Goal: Communication & Community: Answer question/provide support

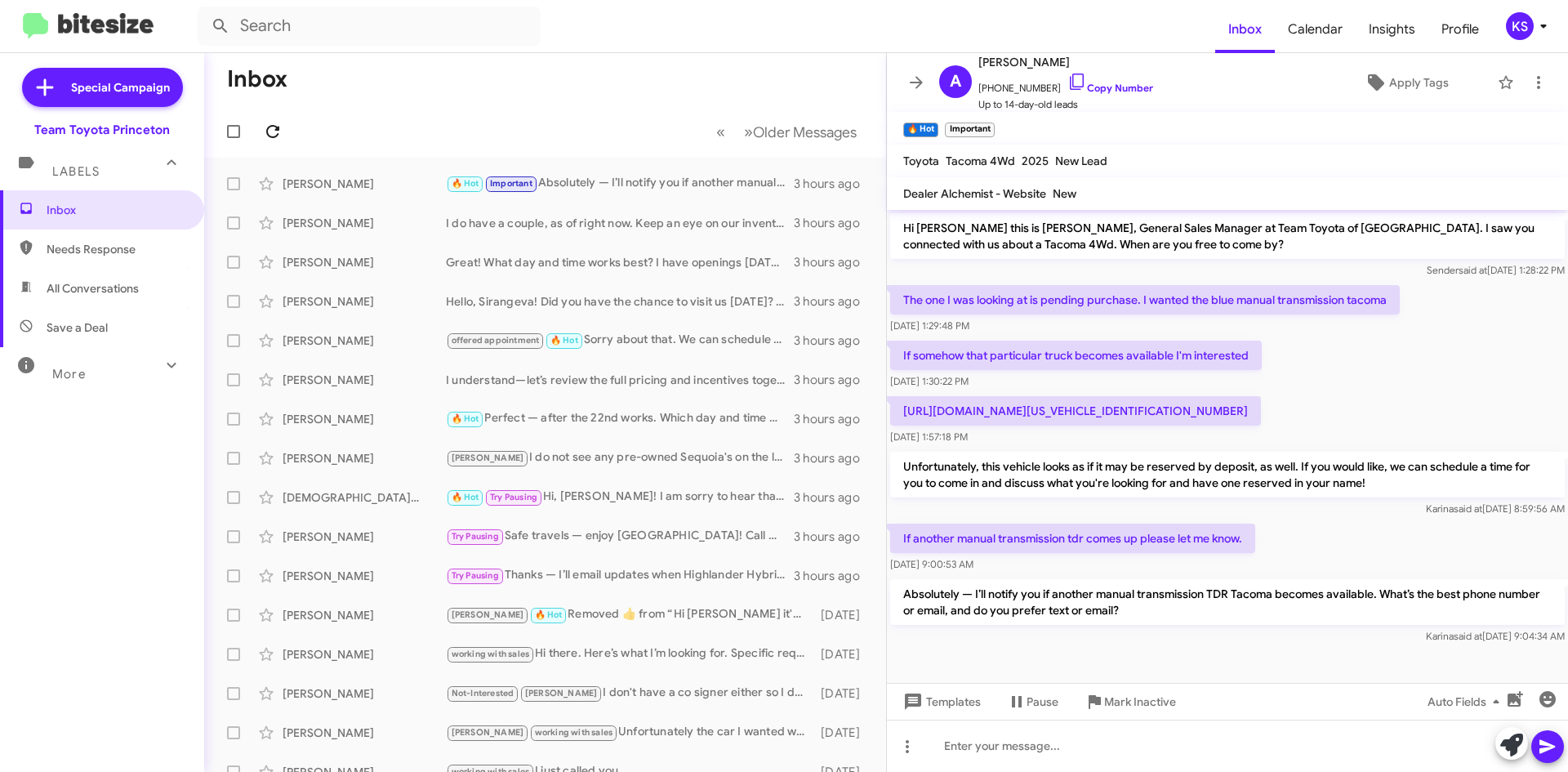
click at [263, 129] on icon at bounding box center [273, 132] width 20 height 20
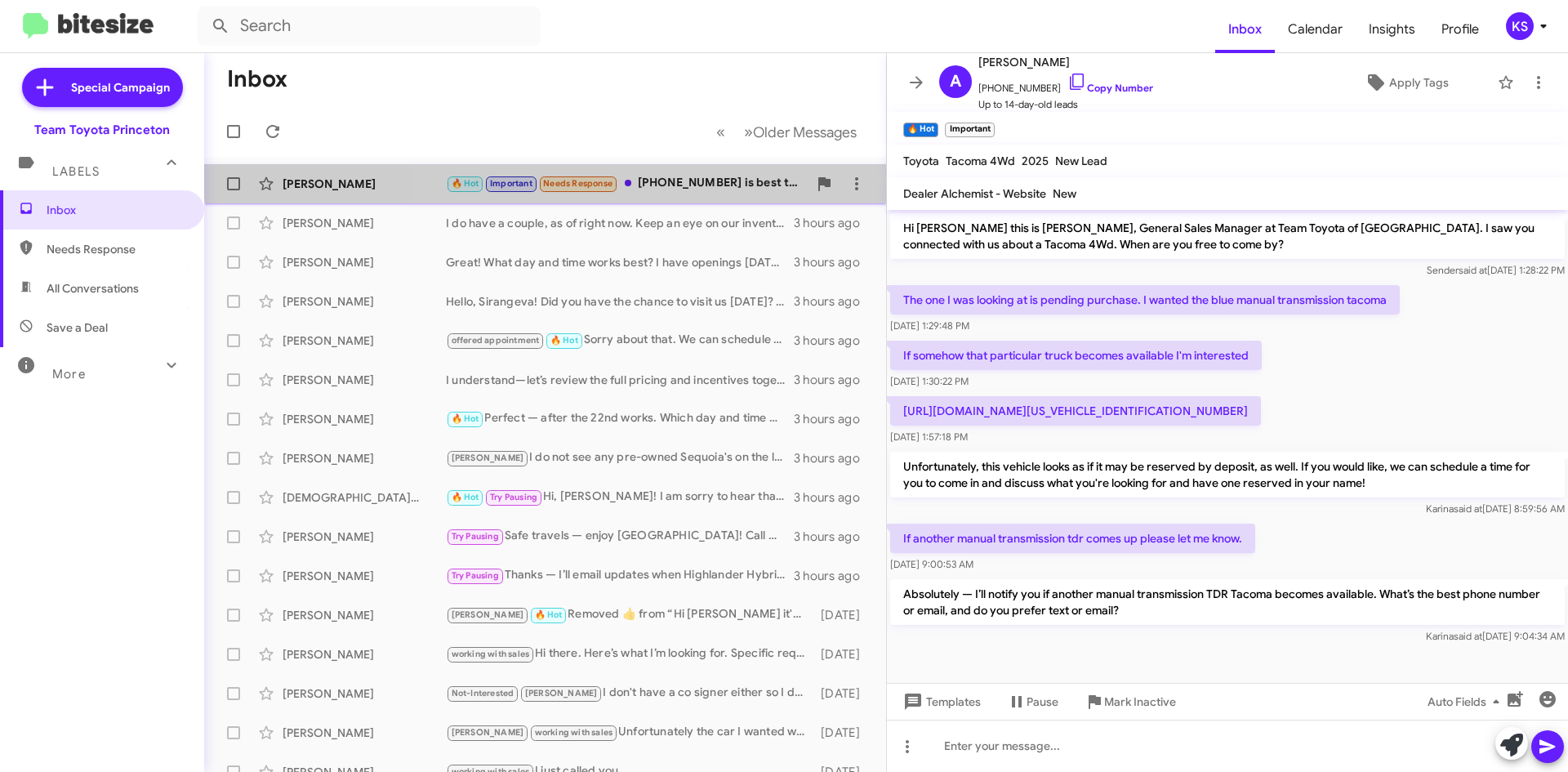
click at [692, 171] on div "[PERSON_NAME] 🔥 Hot Important Needs Response [PHONE_NUMBER] is best to text me!…" at bounding box center [545, 183] width 656 height 32
click at [674, 191] on div "🔥 Hot Important Needs Response [PHONE_NUMBER] is best to text me! Thank you 🙏🏼" at bounding box center [627, 183] width 362 height 19
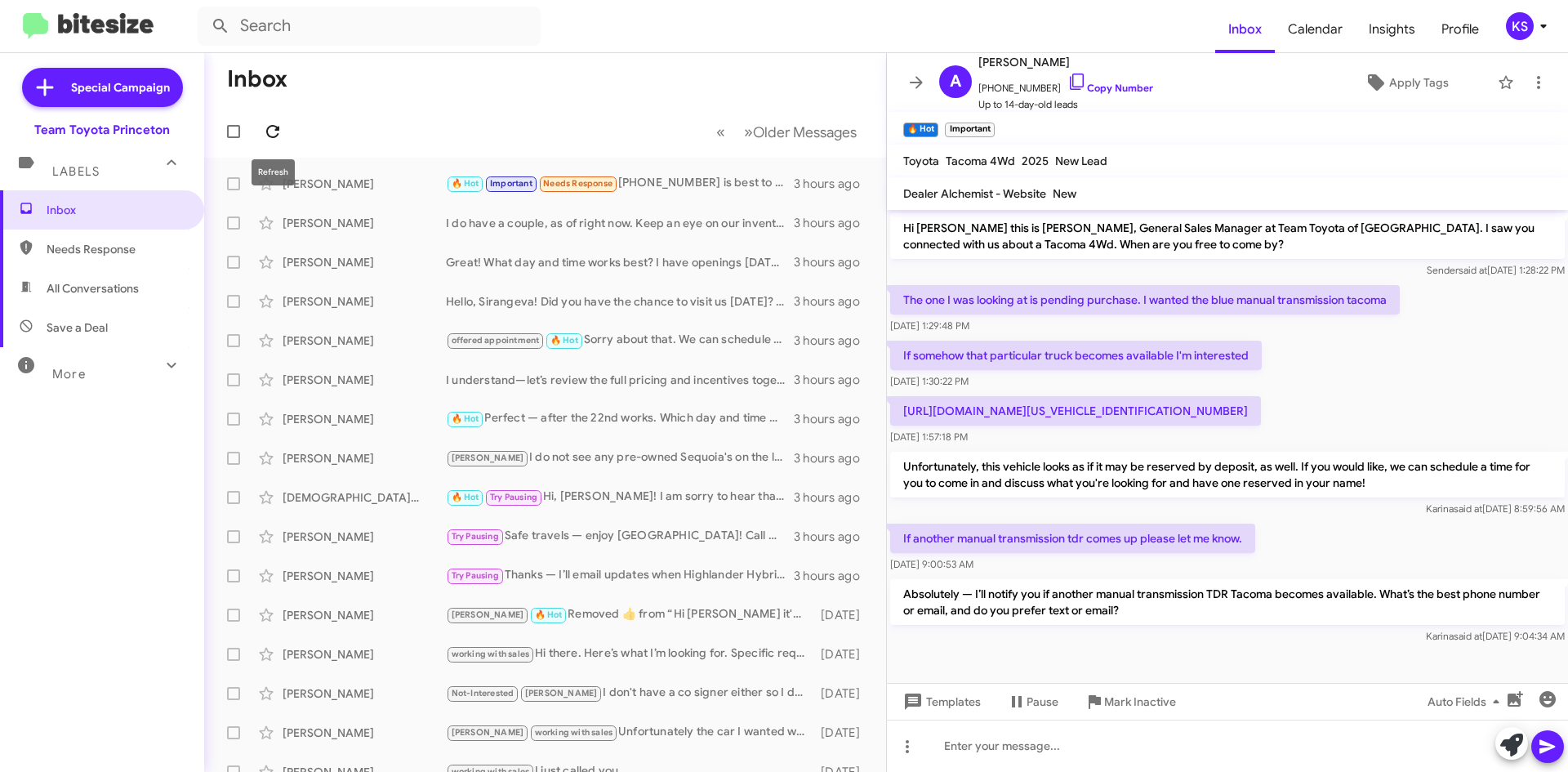
click at [277, 130] on icon at bounding box center [272, 131] width 13 height 13
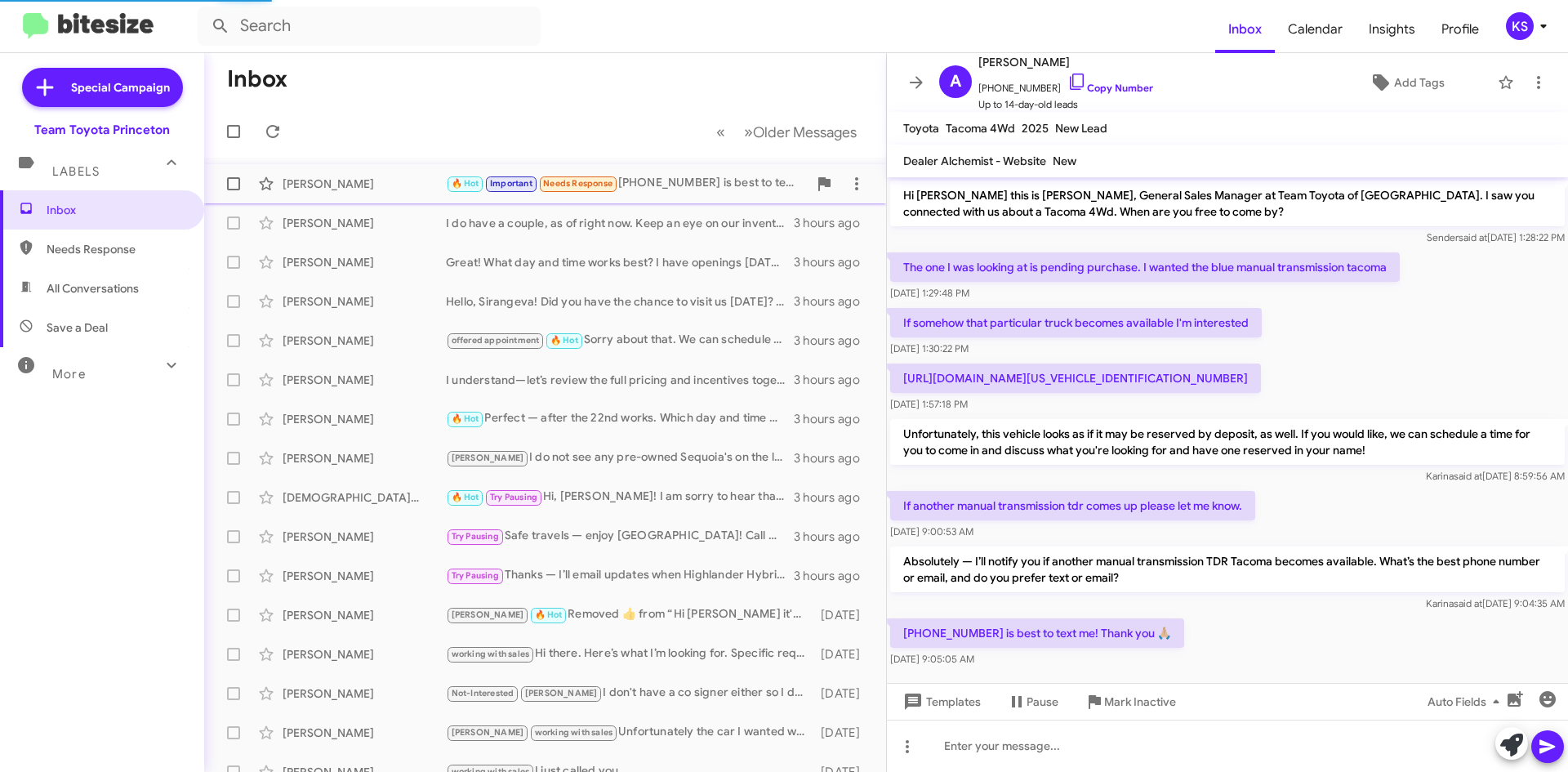
scroll to position [21, 0]
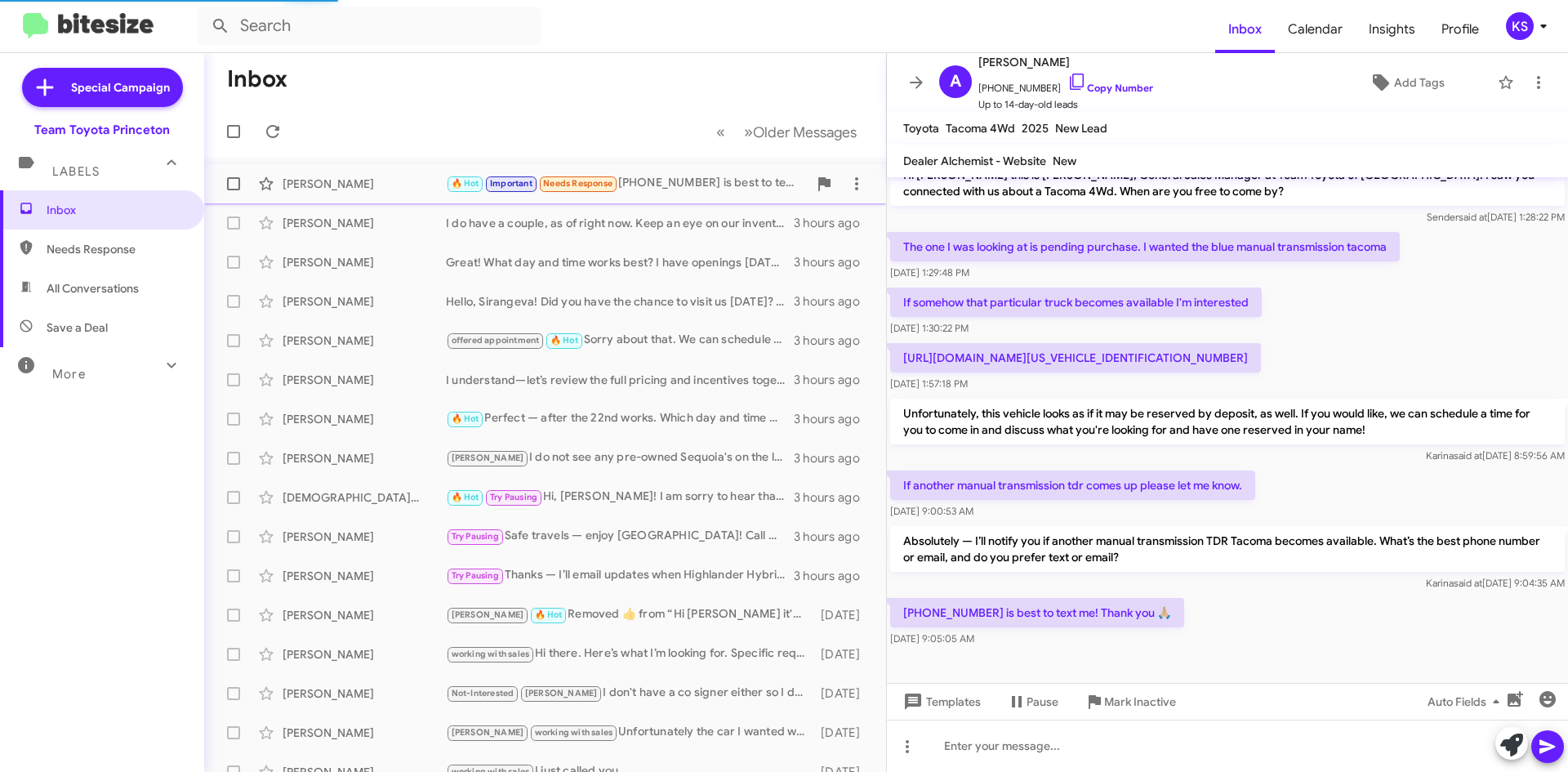
click at [700, 184] on div "🔥 Hot Important Needs Response [PHONE_NUMBER] is best to text me! Thank you 🙏🏼" at bounding box center [627, 183] width 362 height 19
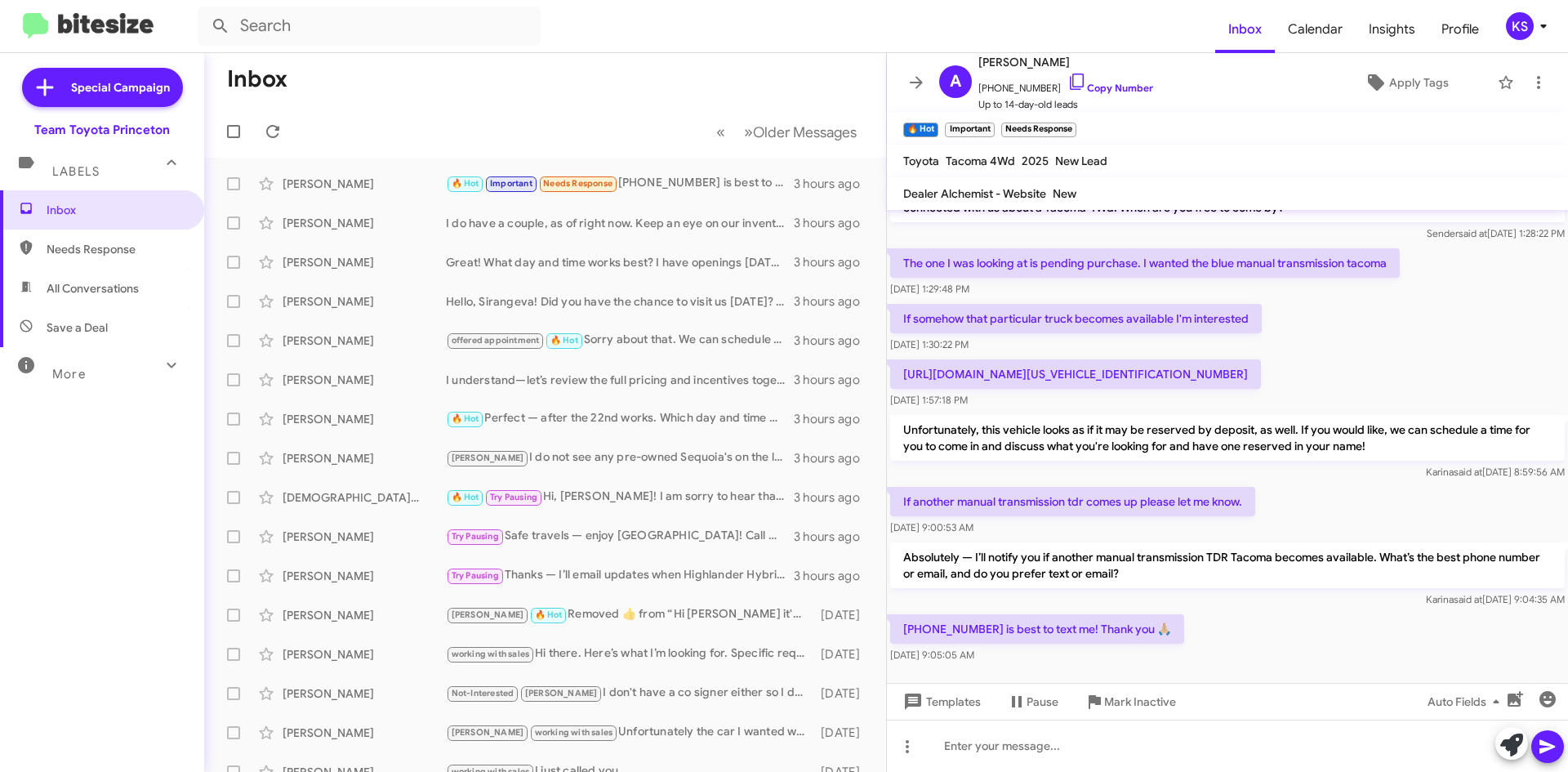
scroll to position [53, 0]
